Goal: Task Accomplishment & Management: Use online tool/utility

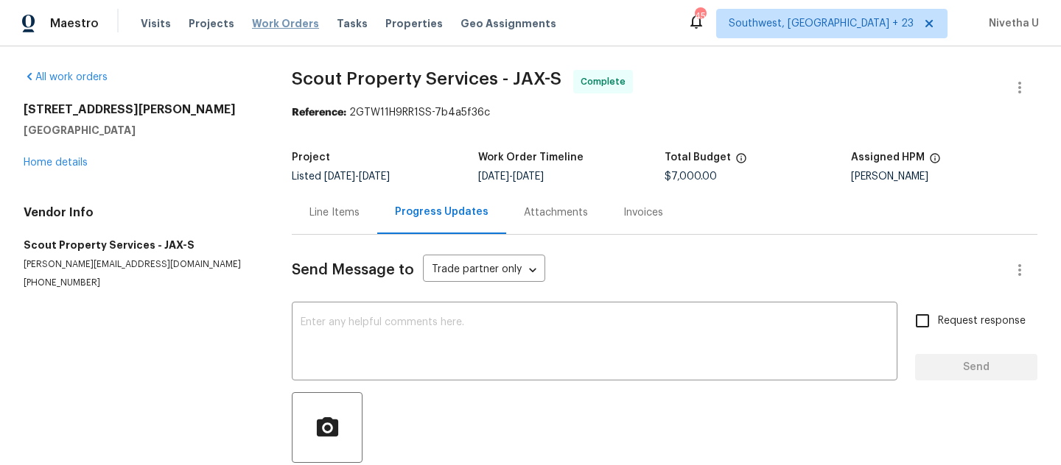
click at [285, 22] on span "Work Orders" at bounding box center [285, 23] width 67 height 15
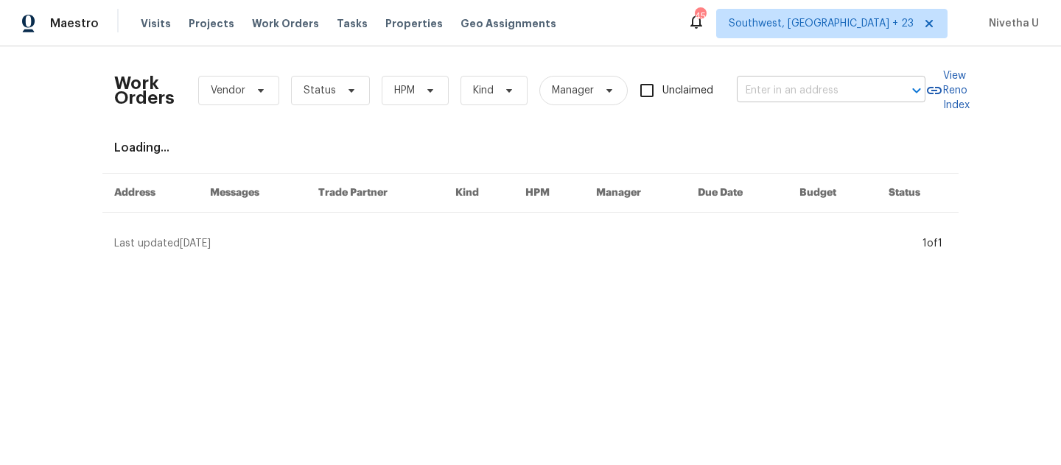
click at [770, 88] on input "text" at bounding box center [810, 91] width 147 height 23
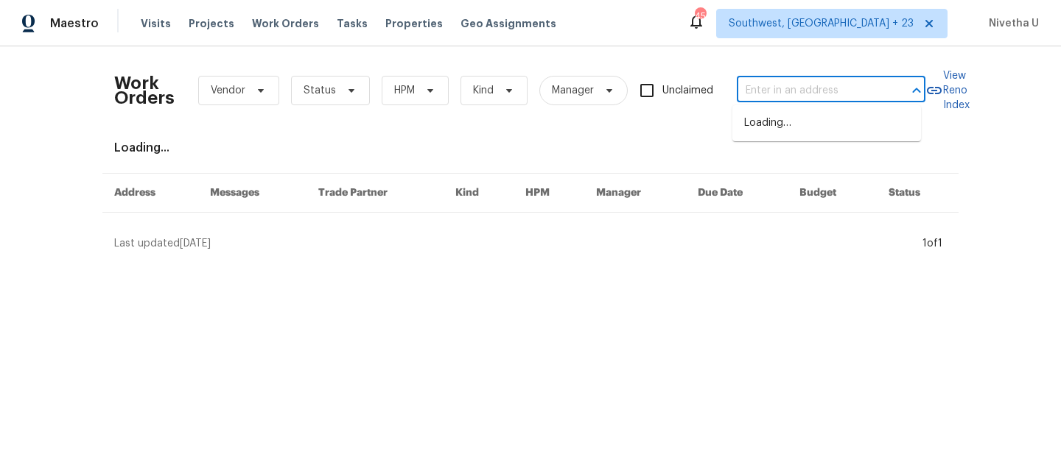
paste input "[STREET_ADDRESS]"
type input "[STREET_ADDRESS]"
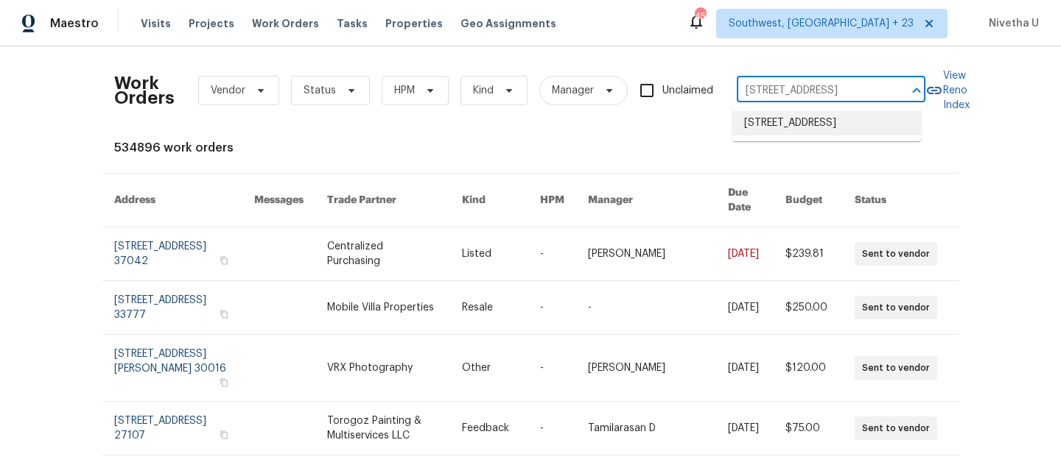
click at [794, 135] on li "[STREET_ADDRESS]" at bounding box center [826, 123] width 189 height 24
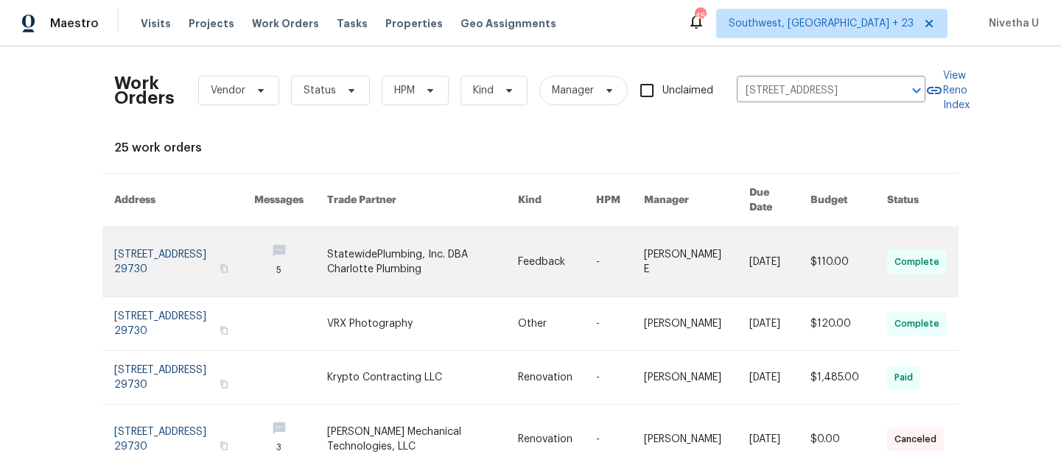
click at [150, 237] on link at bounding box center [184, 262] width 140 height 69
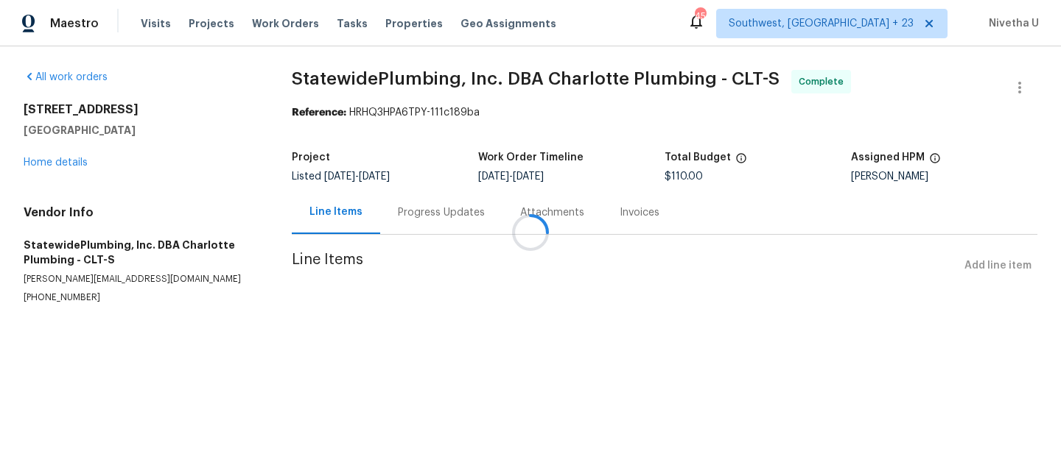
click at [68, 165] on div at bounding box center [530, 232] width 1061 height 465
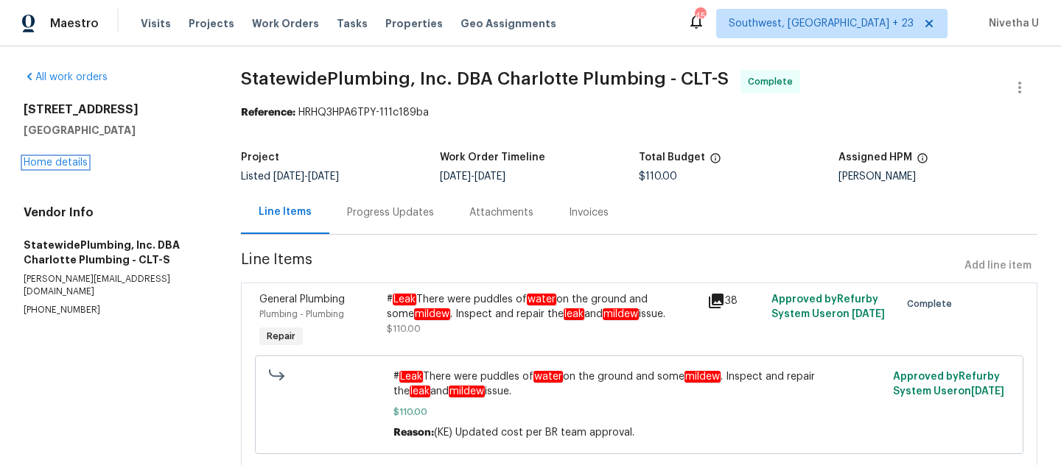
click at [68, 165] on link "Home details" at bounding box center [56, 163] width 64 height 10
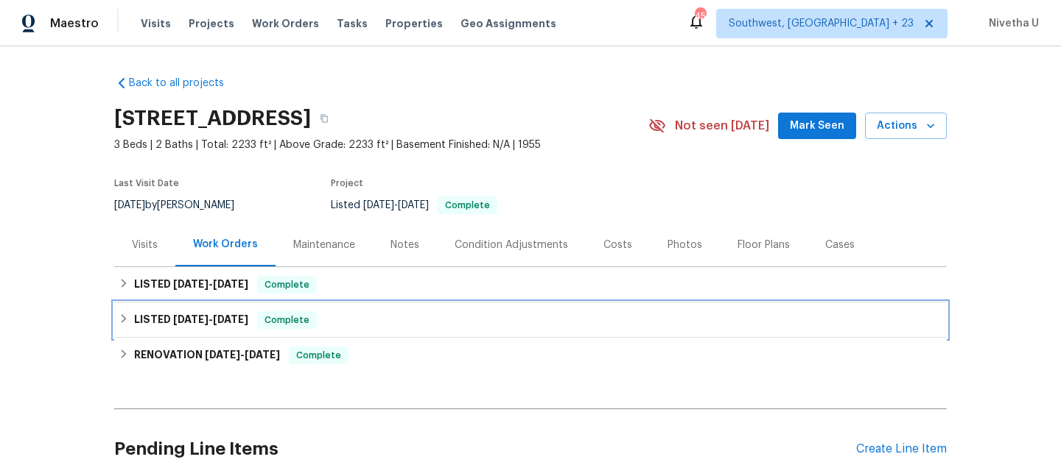
click at [326, 316] on div "LISTED [DATE] - [DATE] Complete" at bounding box center [530, 321] width 823 height 18
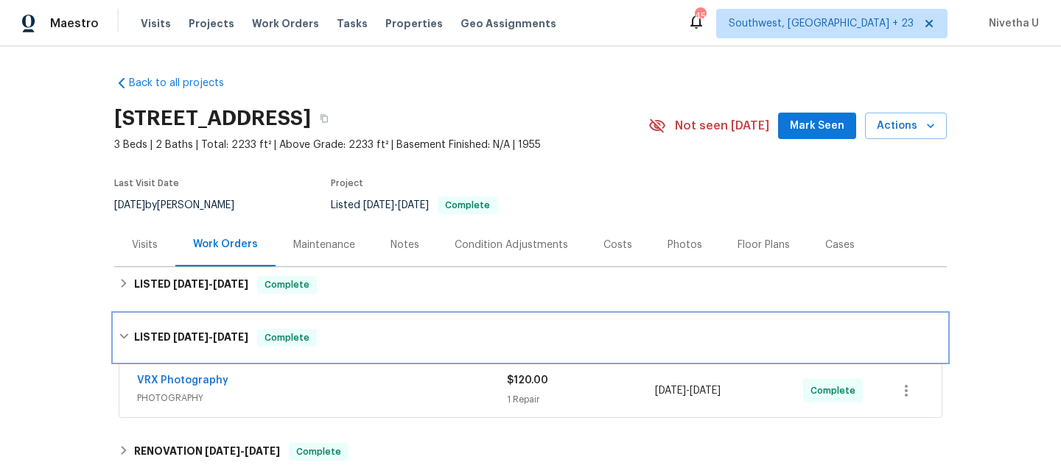
click at [329, 337] on div "LISTED [DATE] - [DATE] Complete" at bounding box center [530, 338] width 823 height 18
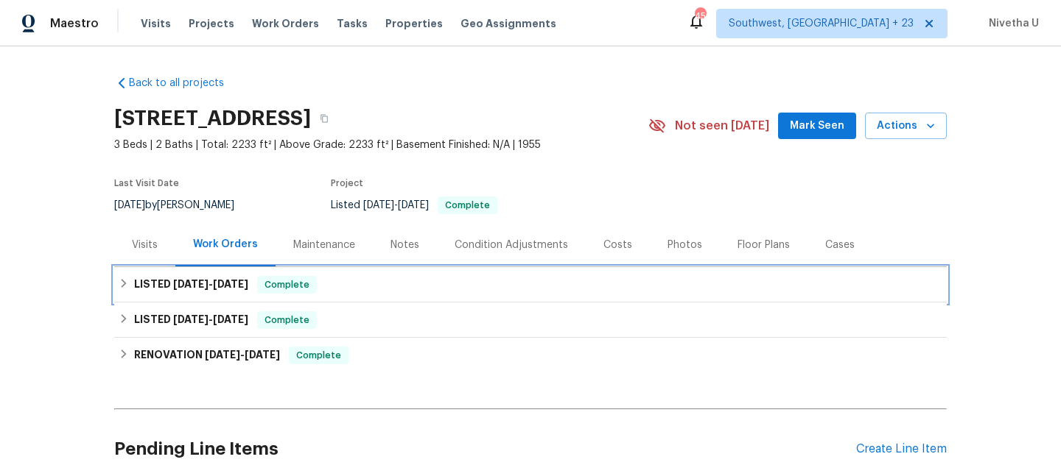
click at [325, 293] on div "LISTED [DATE] - [DATE] Complete" at bounding box center [530, 285] width 823 height 18
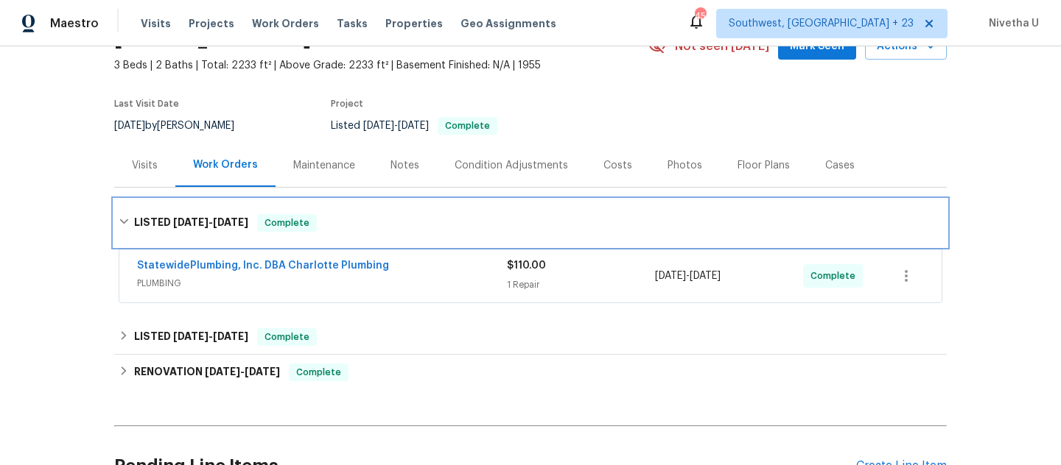
scroll to position [93, 0]
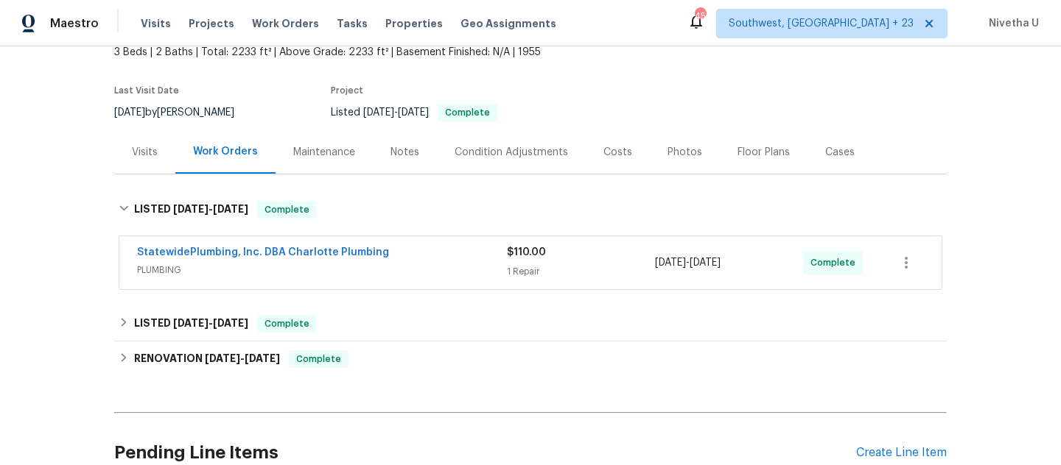
click at [424, 274] on span "PLUMBING" at bounding box center [322, 270] width 370 height 15
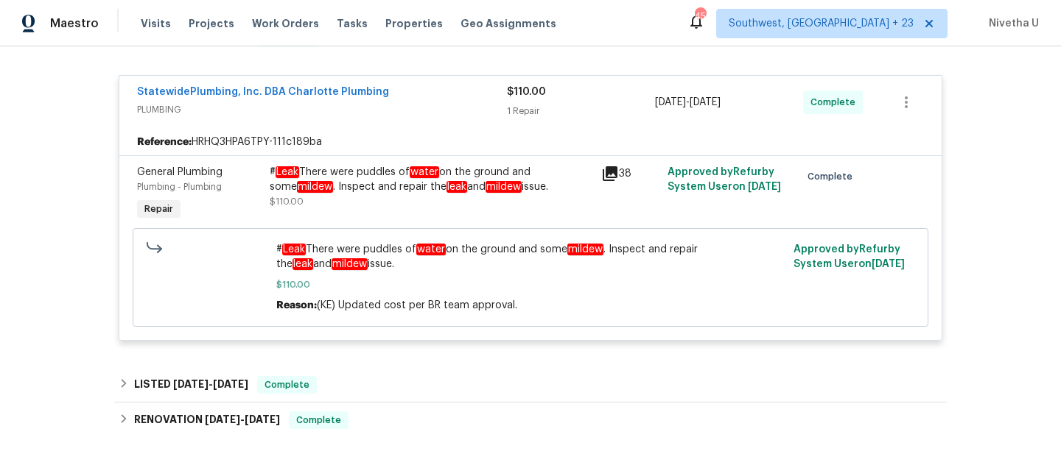
scroll to position [169, 0]
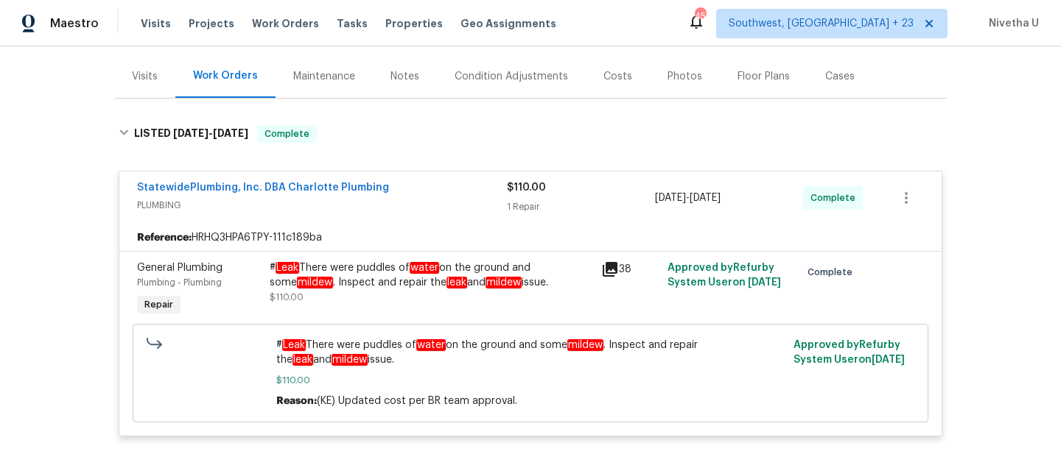
click at [460, 203] on span "PLUMBING" at bounding box center [322, 205] width 370 height 15
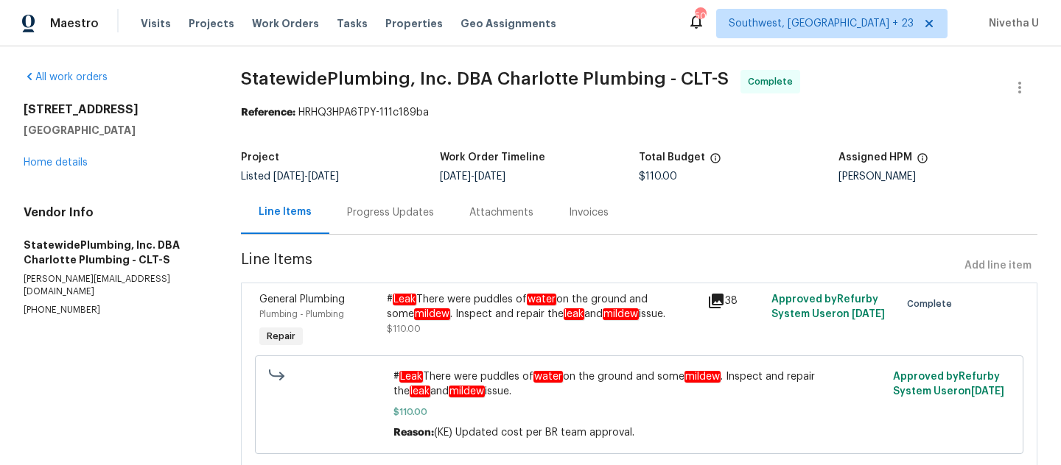
click at [400, 216] on div "Progress Updates" at bounding box center [390, 212] width 87 height 15
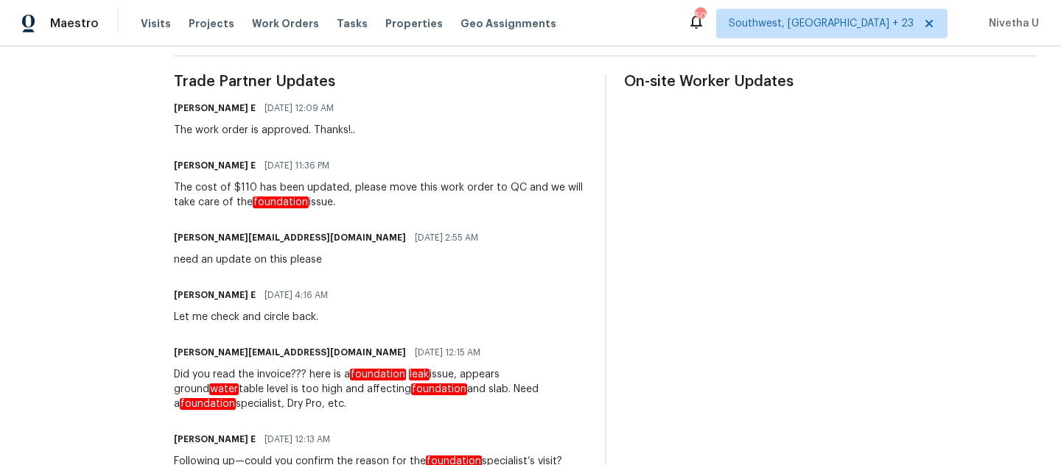
scroll to position [415, 0]
